Goal: Check status: Check status

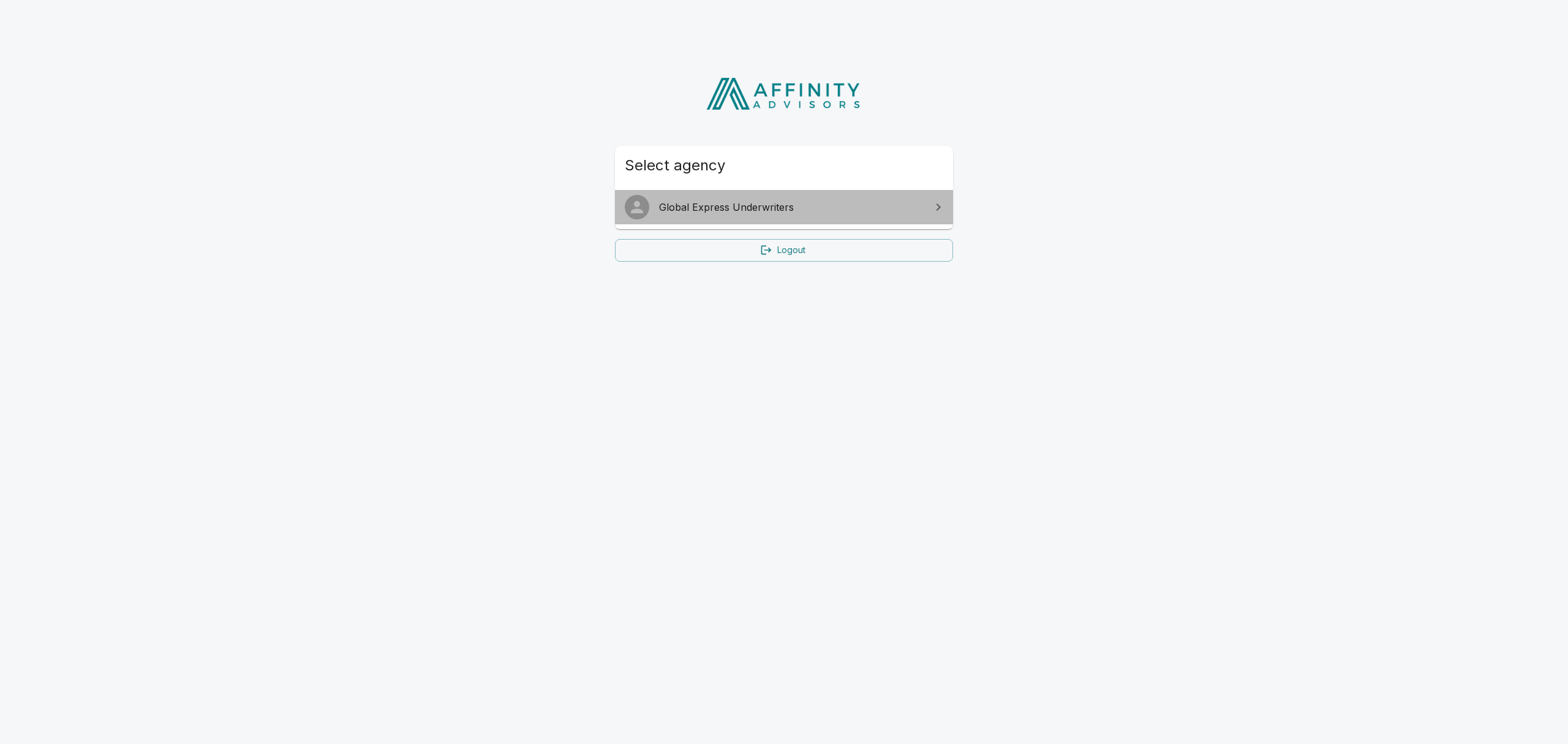
click at [823, 214] on span "Global Express Underwriters" at bounding box center [791, 207] width 265 height 15
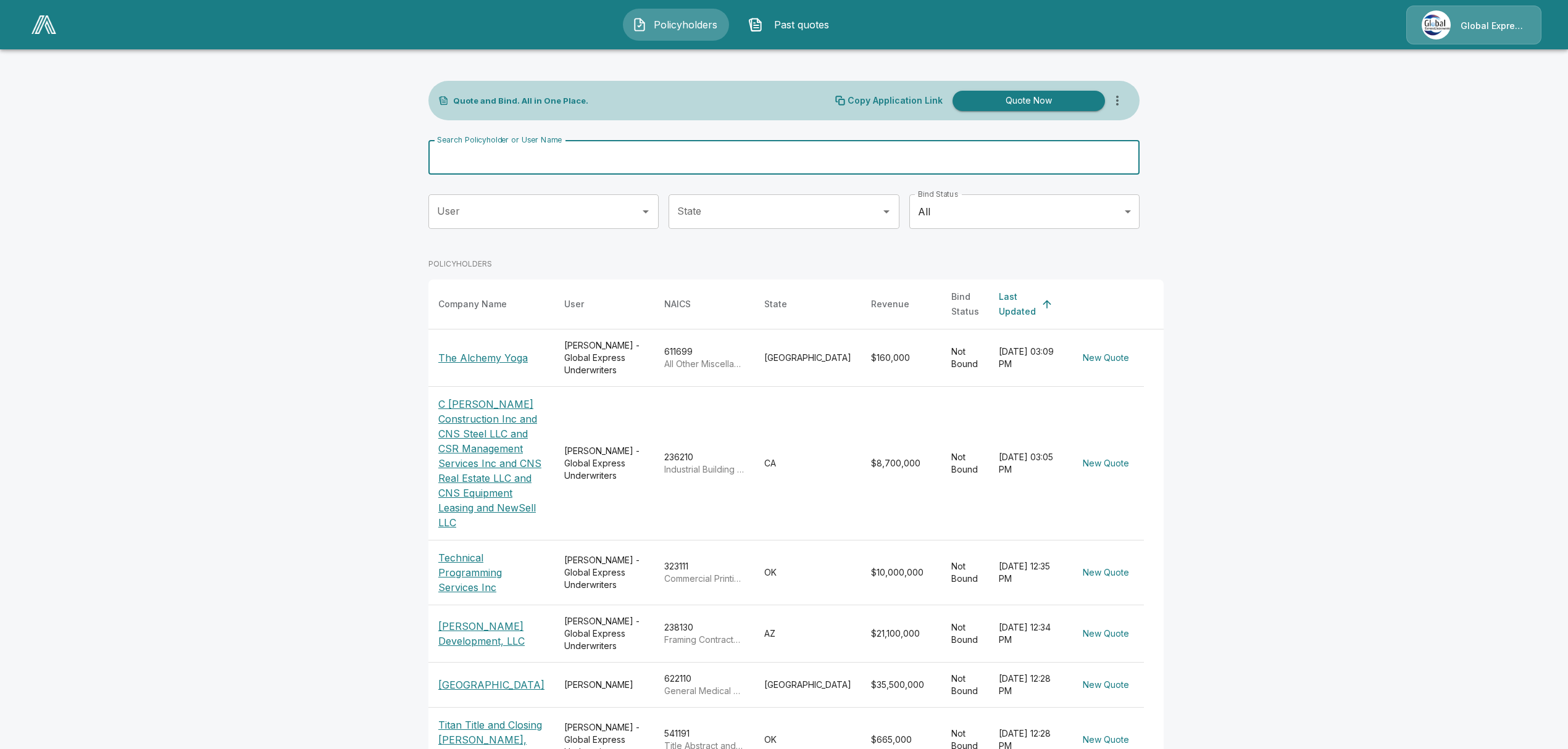
click at [559, 163] on input "Search Policyholder or User Name" at bounding box center [777, 157] width 697 height 35
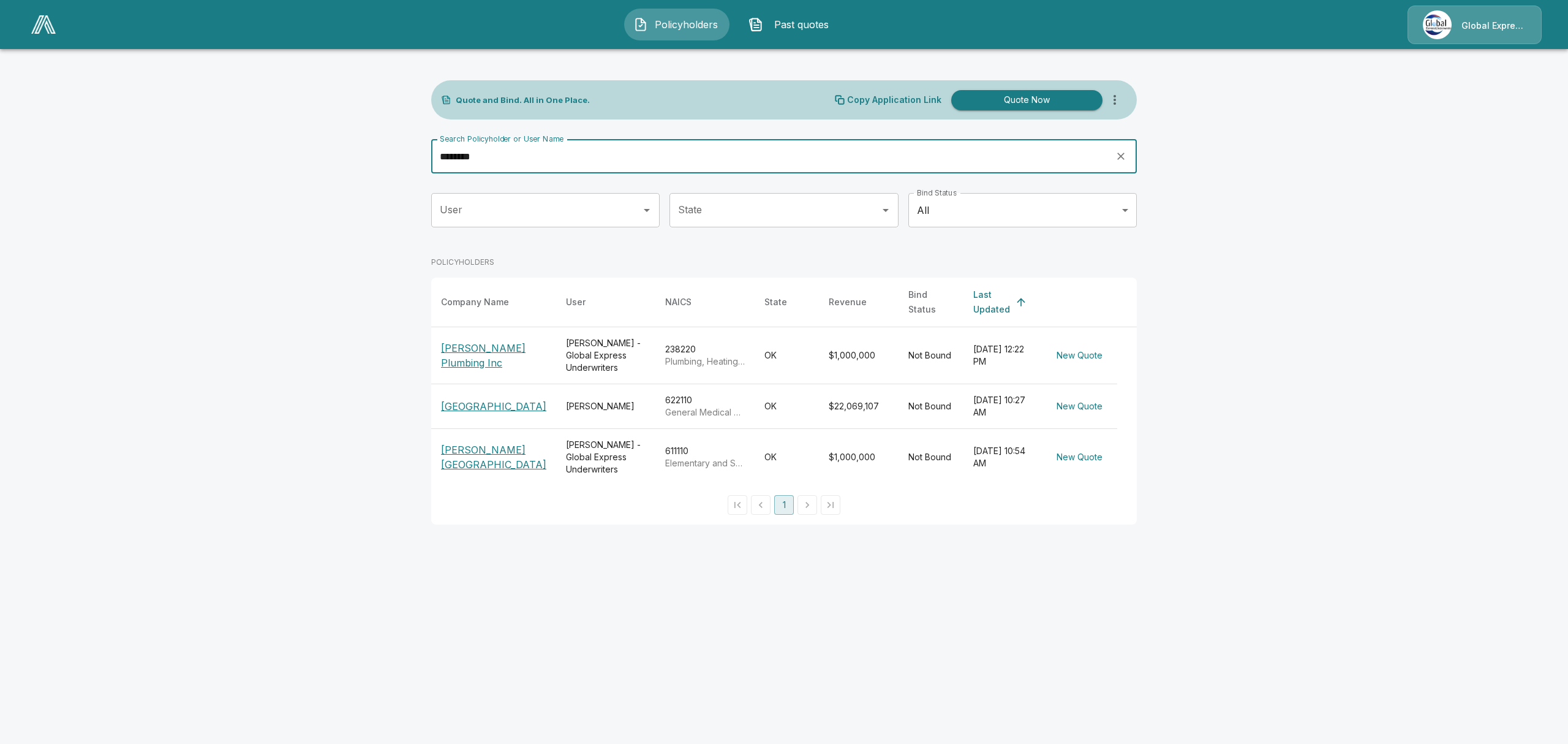
type input "********"
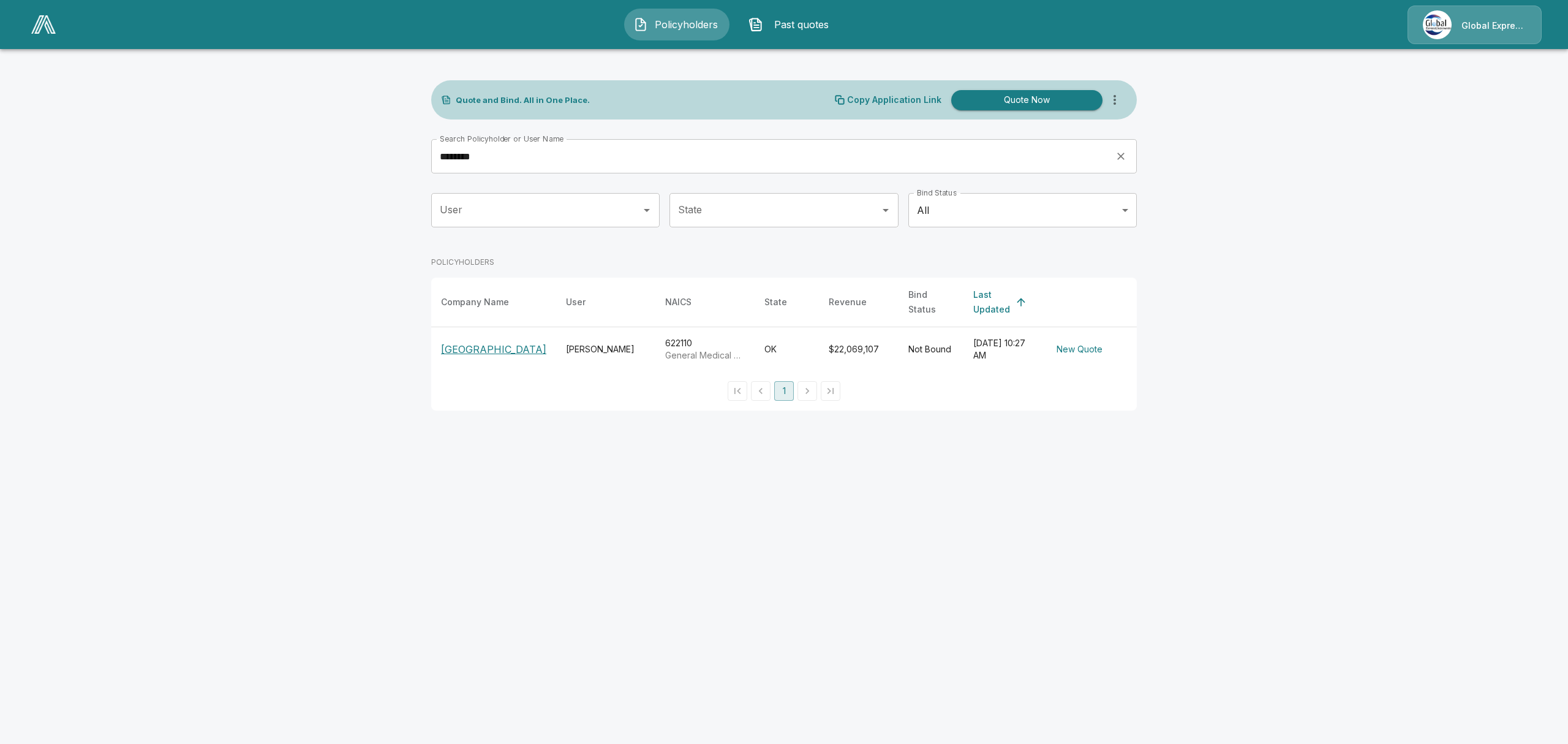
click at [452, 356] on p "[GEOGRAPHIC_DATA]" at bounding box center [493, 350] width 105 height 15
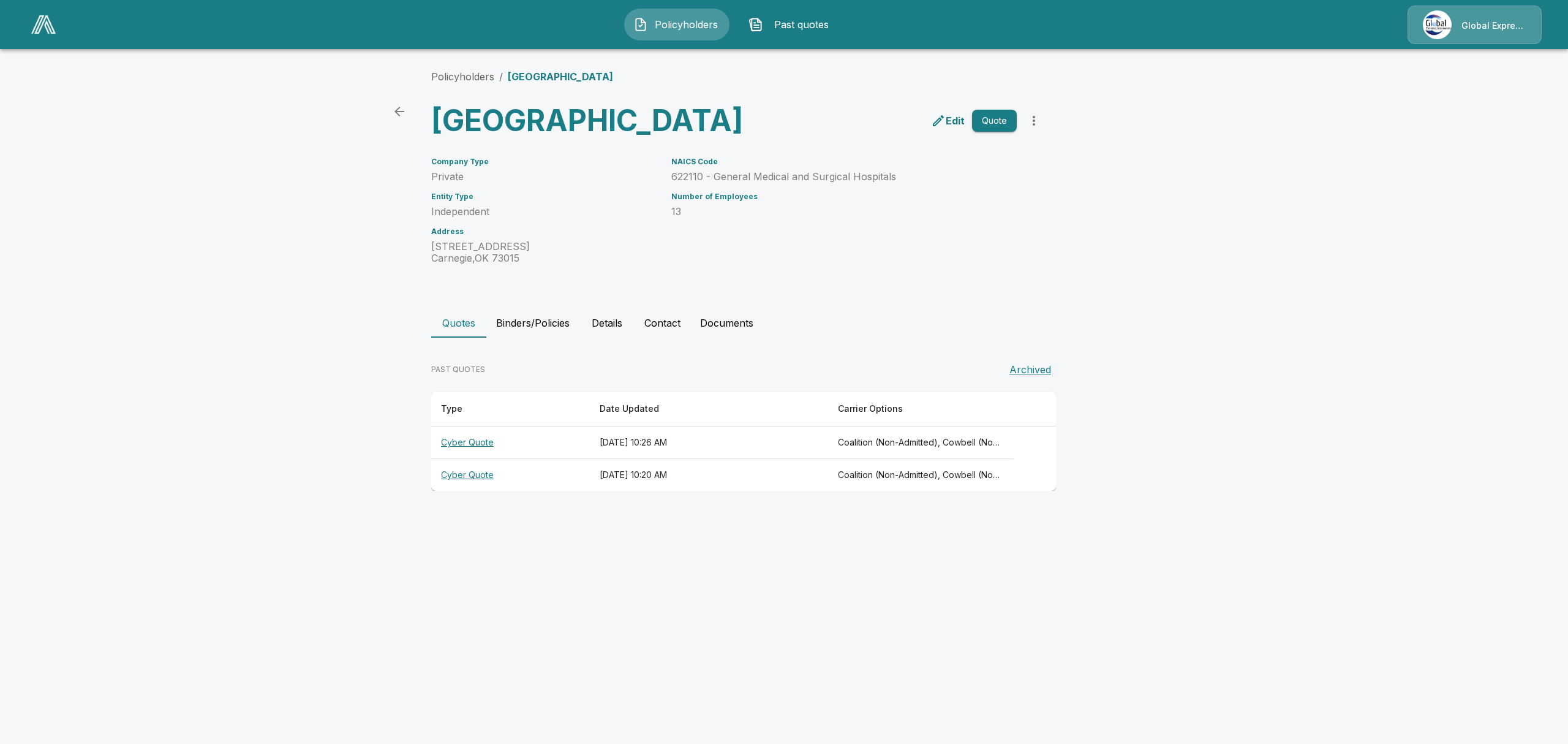
click at [462, 459] on th "Cyber Quote" at bounding box center [511, 443] width 159 height 33
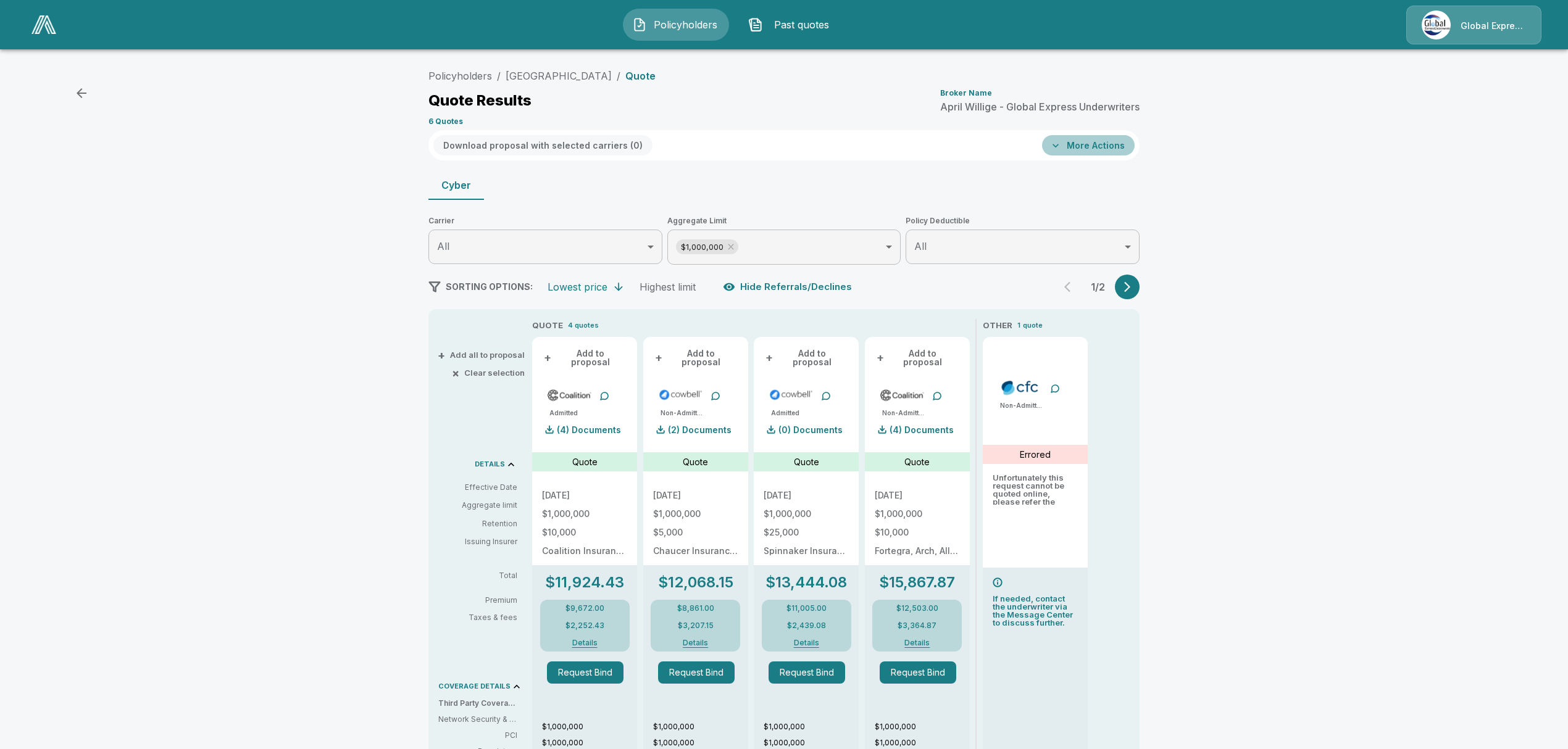
click at [1115, 142] on button "More Actions" at bounding box center [1088, 146] width 92 height 21
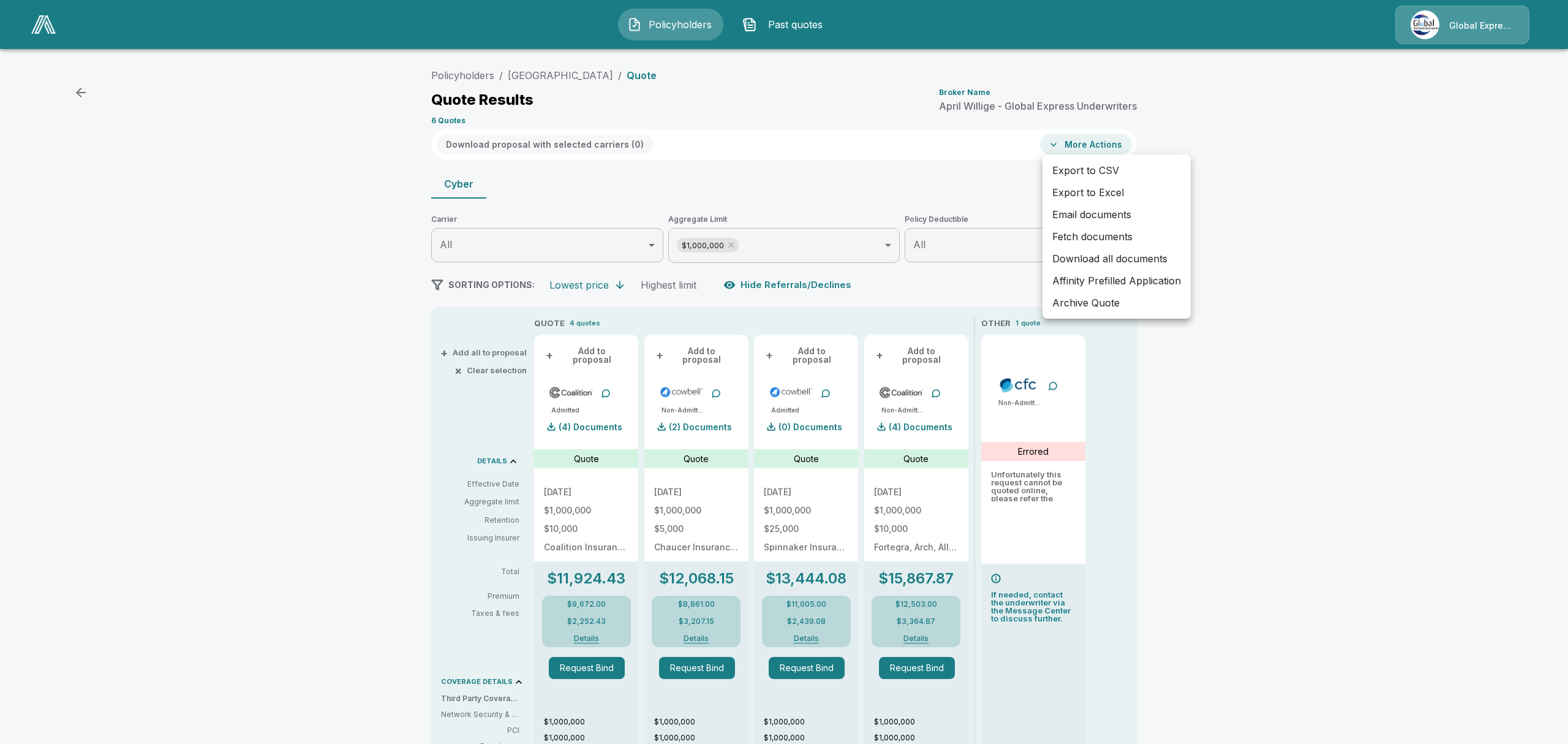
click at [444, 73] on div at bounding box center [784, 372] width 1568 height 744
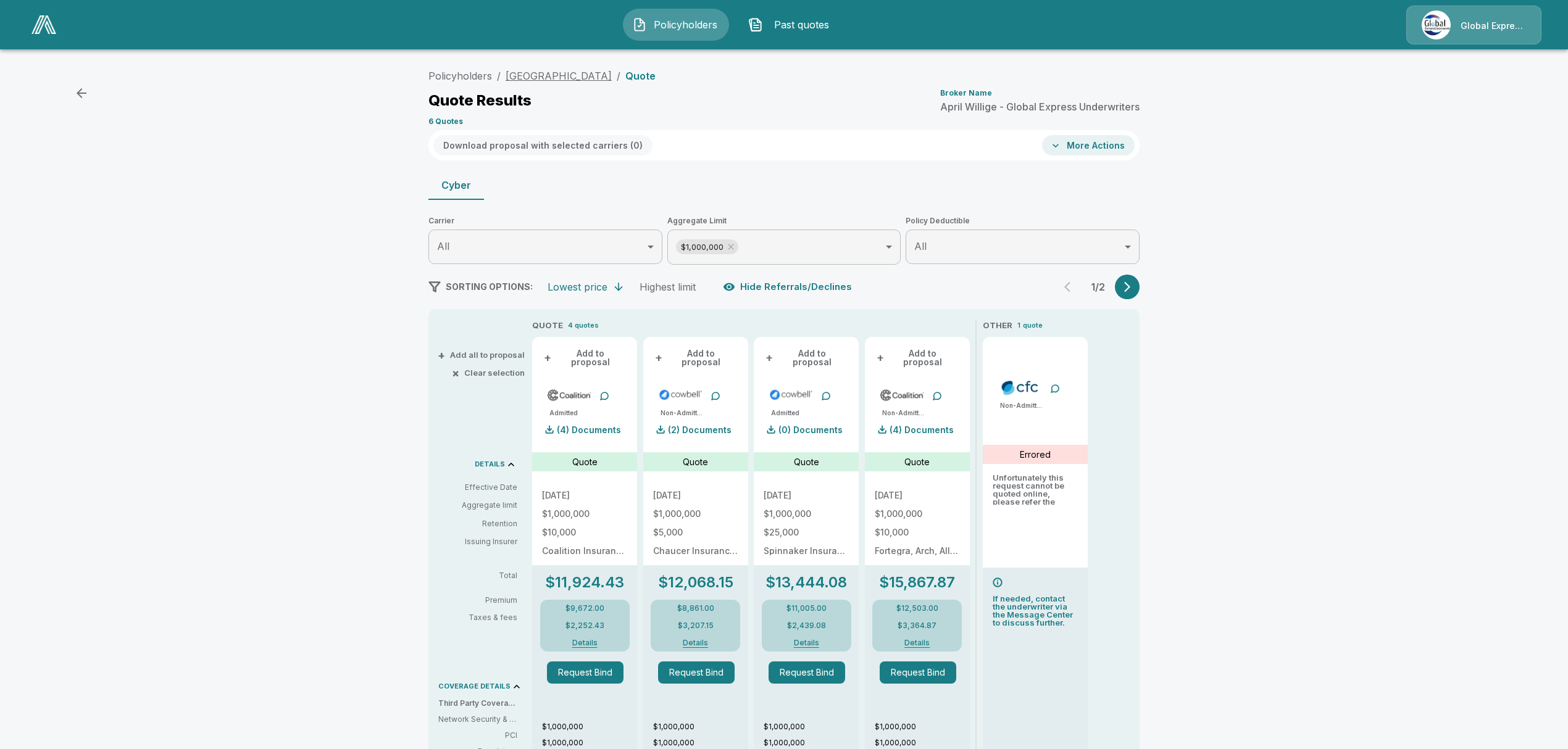
click at [561, 74] on link "[GEOGRAPHIC_DATA]" at bounding box center [558, 76] width 106 height 12
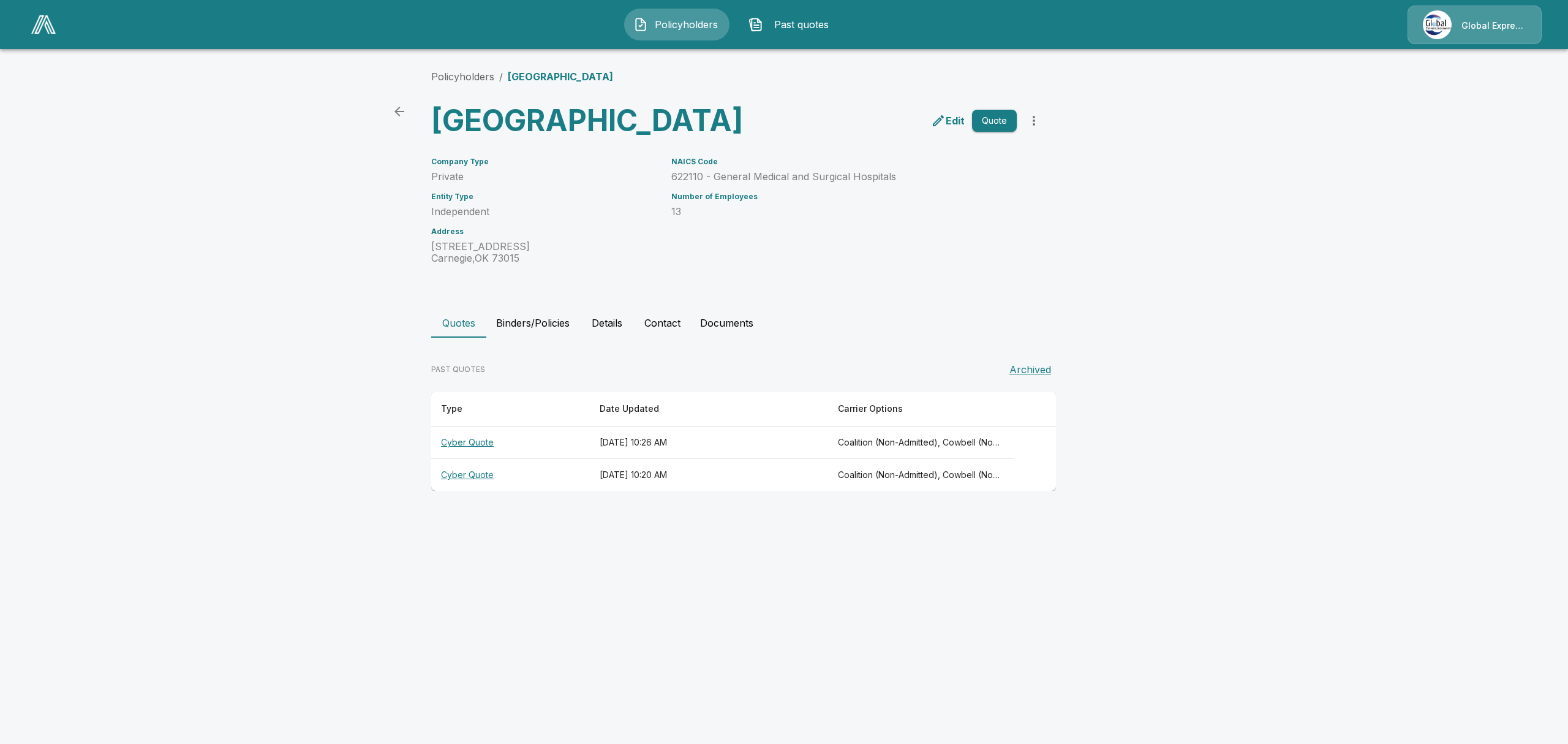
click at [476, 491] on th "Cyber Quote" at bounding box center [511, 475] width 159 height 33
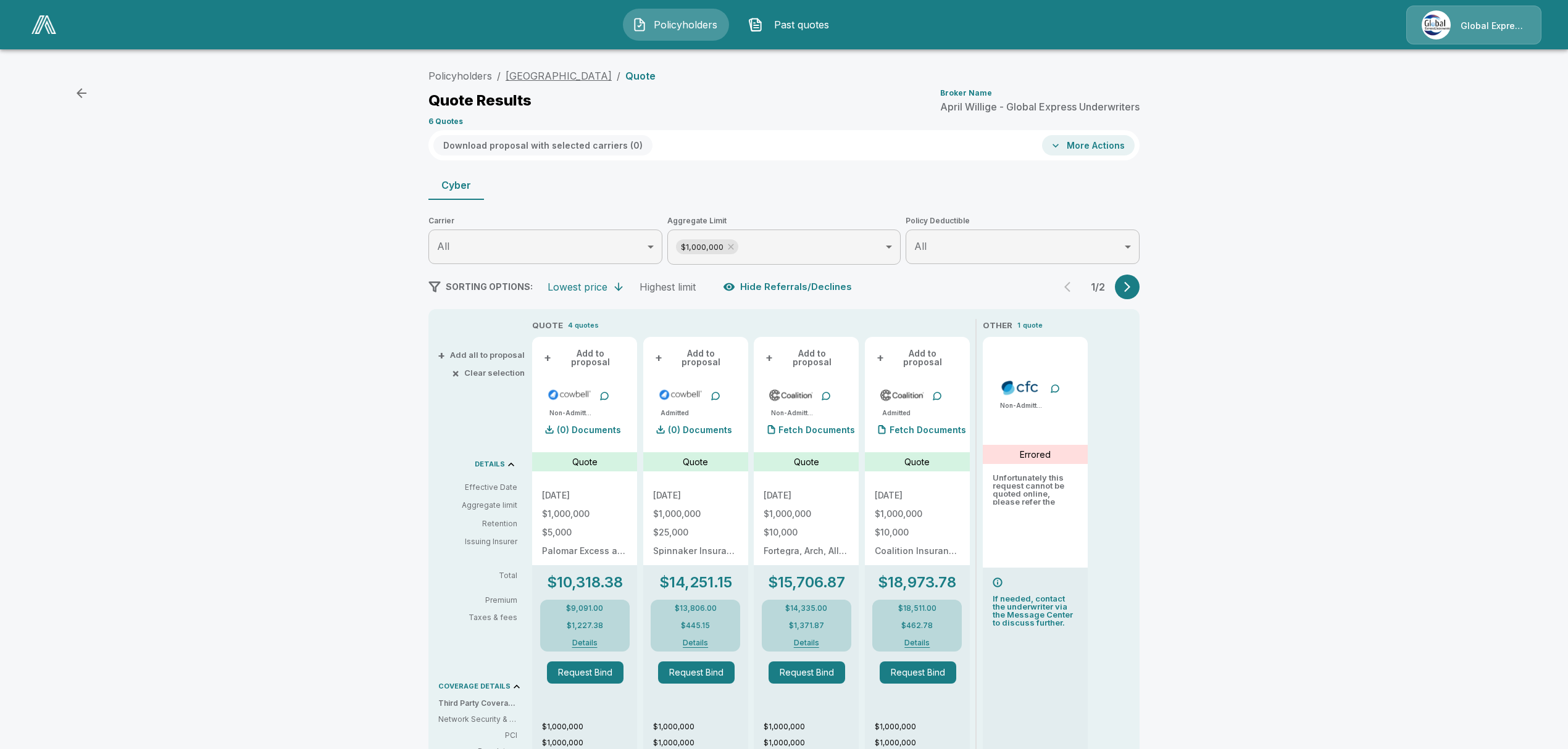
click at [588, 73] on link "[GEOGRAPHIC_DATA]" at bounding box center [558, 76] width 106 height 12
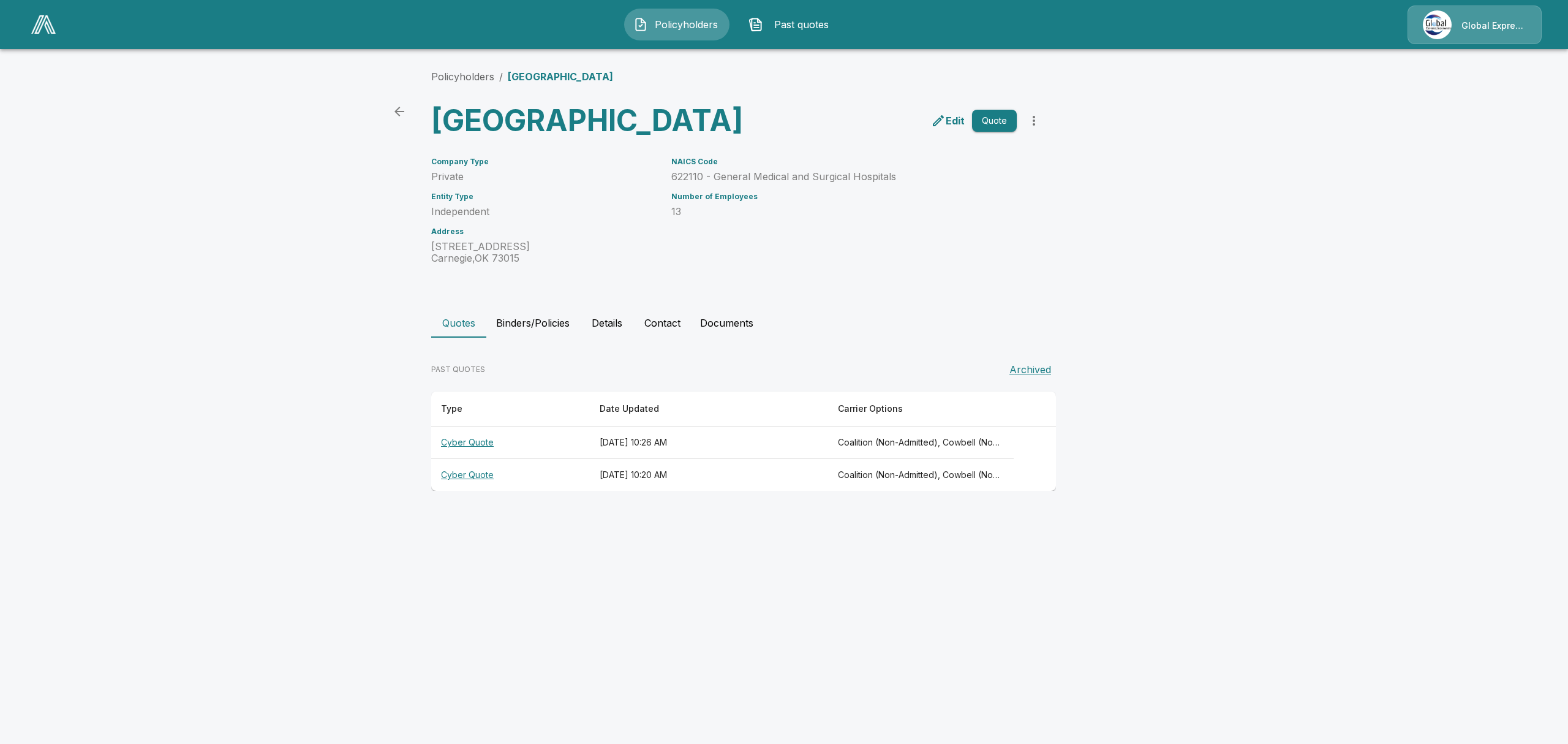
click at [456, 459] on th "Cyber Quote" at bounding box center [511, 443] width 159 height 33
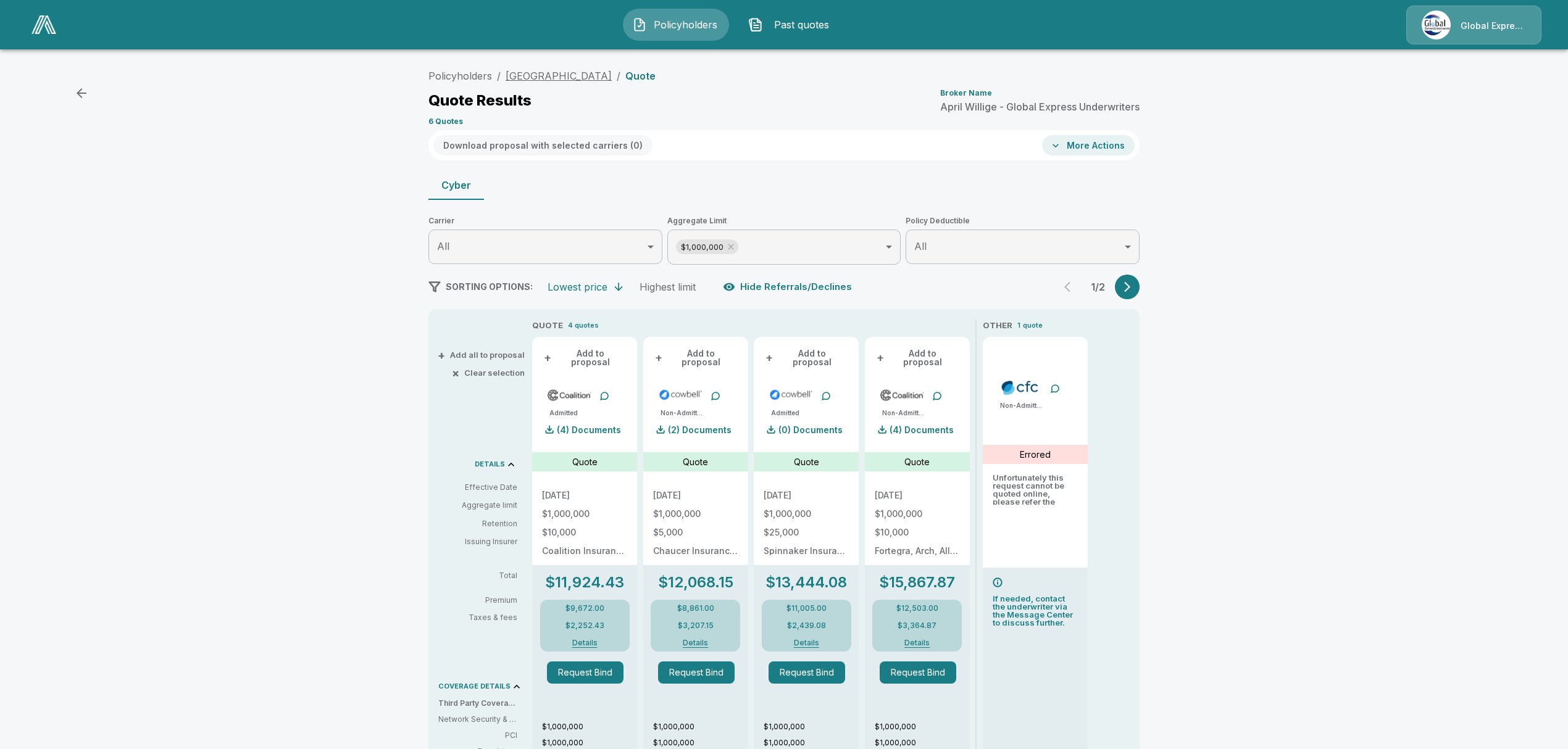
click at [612, 73] on link "[GEOGRAPHIC_DATA]" at bounding box center [558, 76] width 106 height 12
